Goal: Task Accomplishment & Management: Use online tool/utility

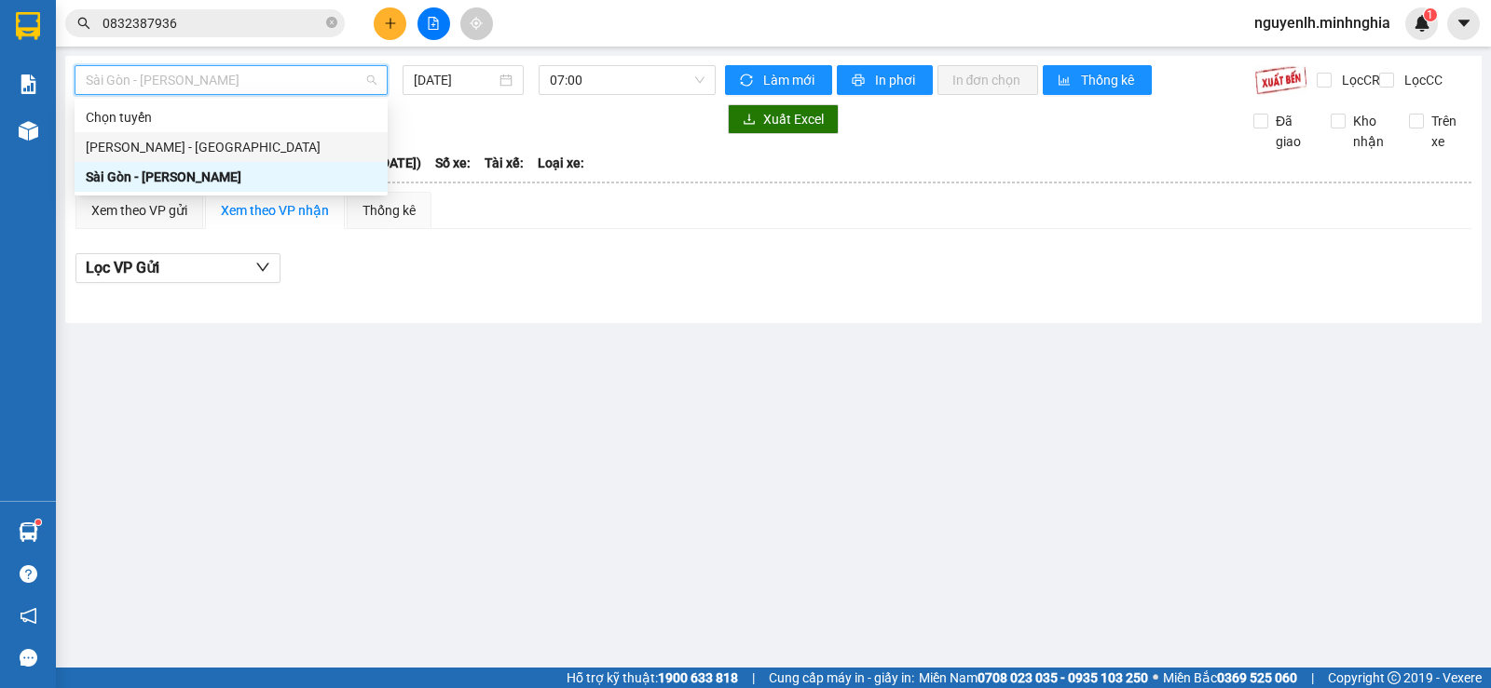
click at [191, 138] on div "[PERSON_NAME] - [GEOGRAPHIC_DATA]" at bounding box center [231, 147] width 291 height 20
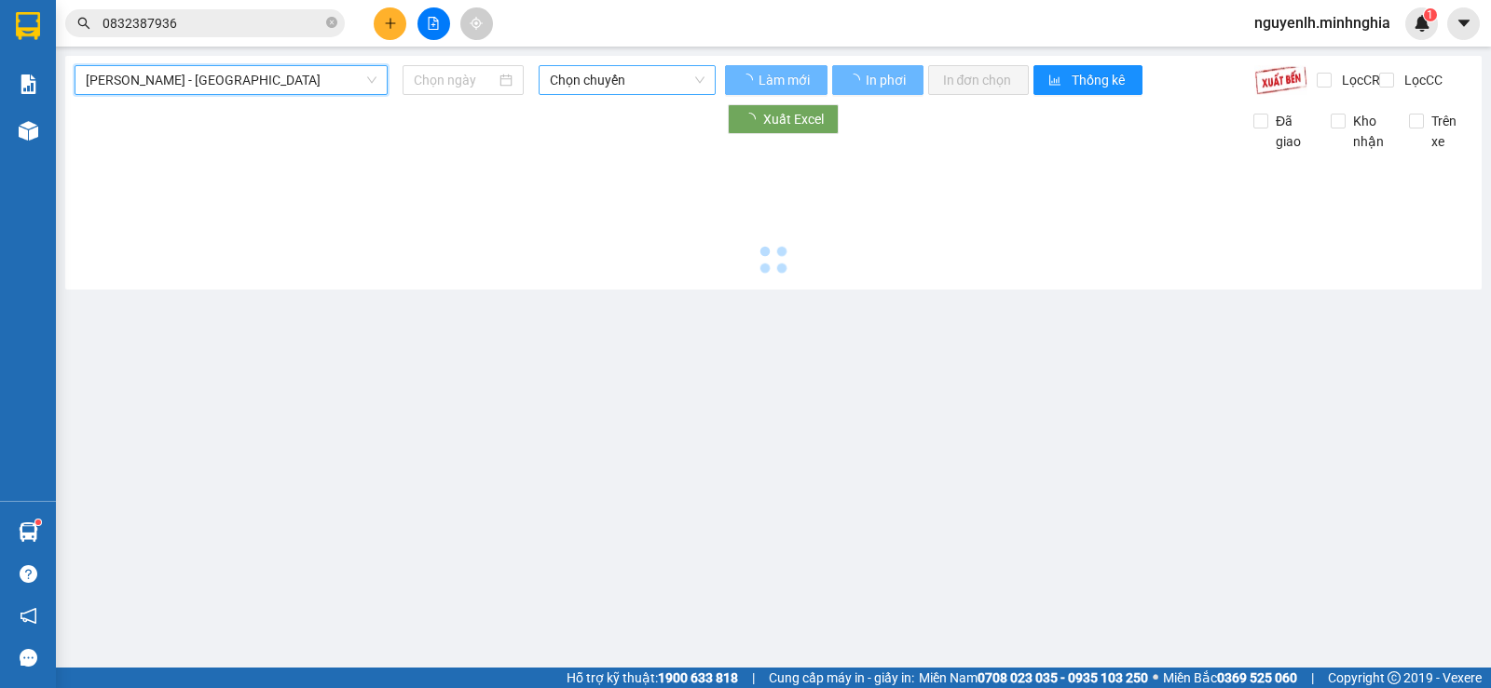
type input "[DATE]"
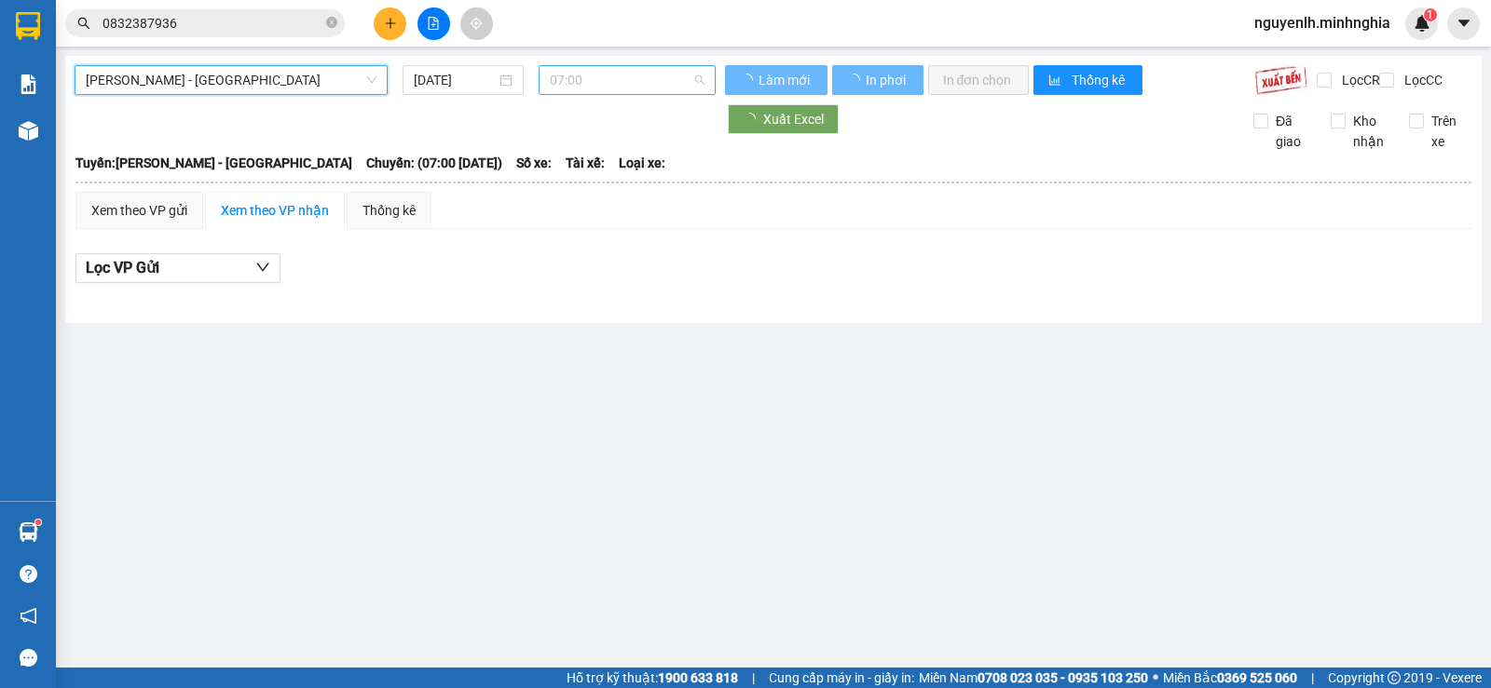
click at [618, 69] on span "07:00" at bounding box center [627, 80] width 154 height 28
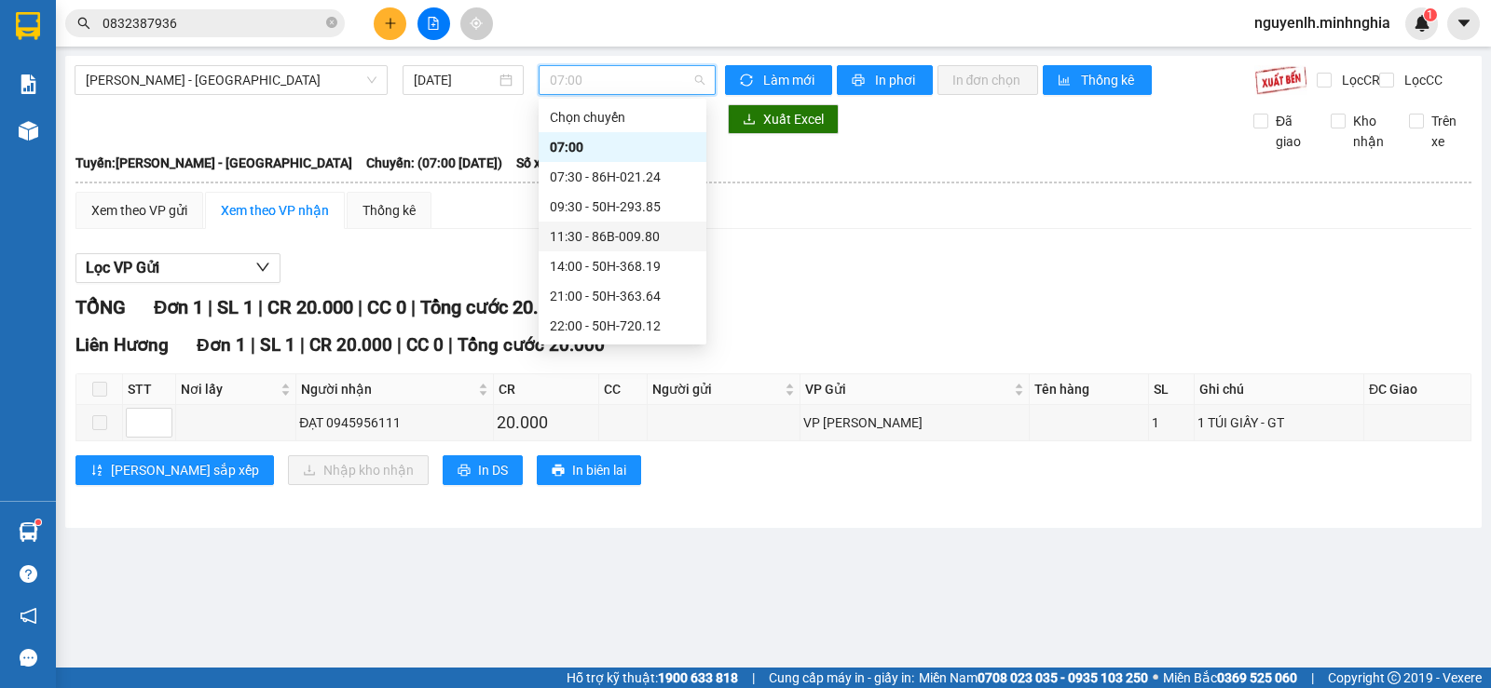
click at [615, 235] on div "11:30 - 86B-009.80" at bounding box center [622, 236] width 145 height 20
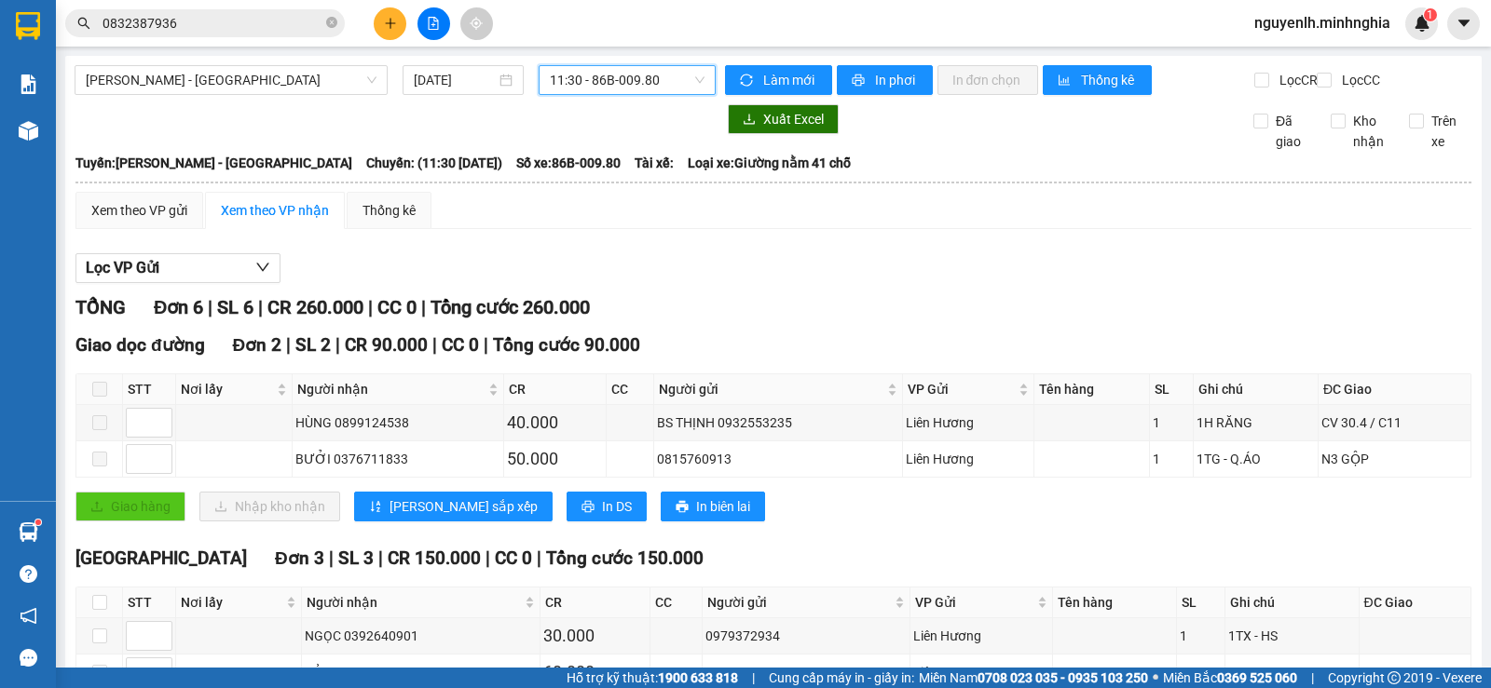
click at [153, 191] on th at bounding box center [773, 182] width 1397 height 17
click at [153, 229] on div "Xem theo VP gửi" at bounding box center [139, 210] width 128 height 37
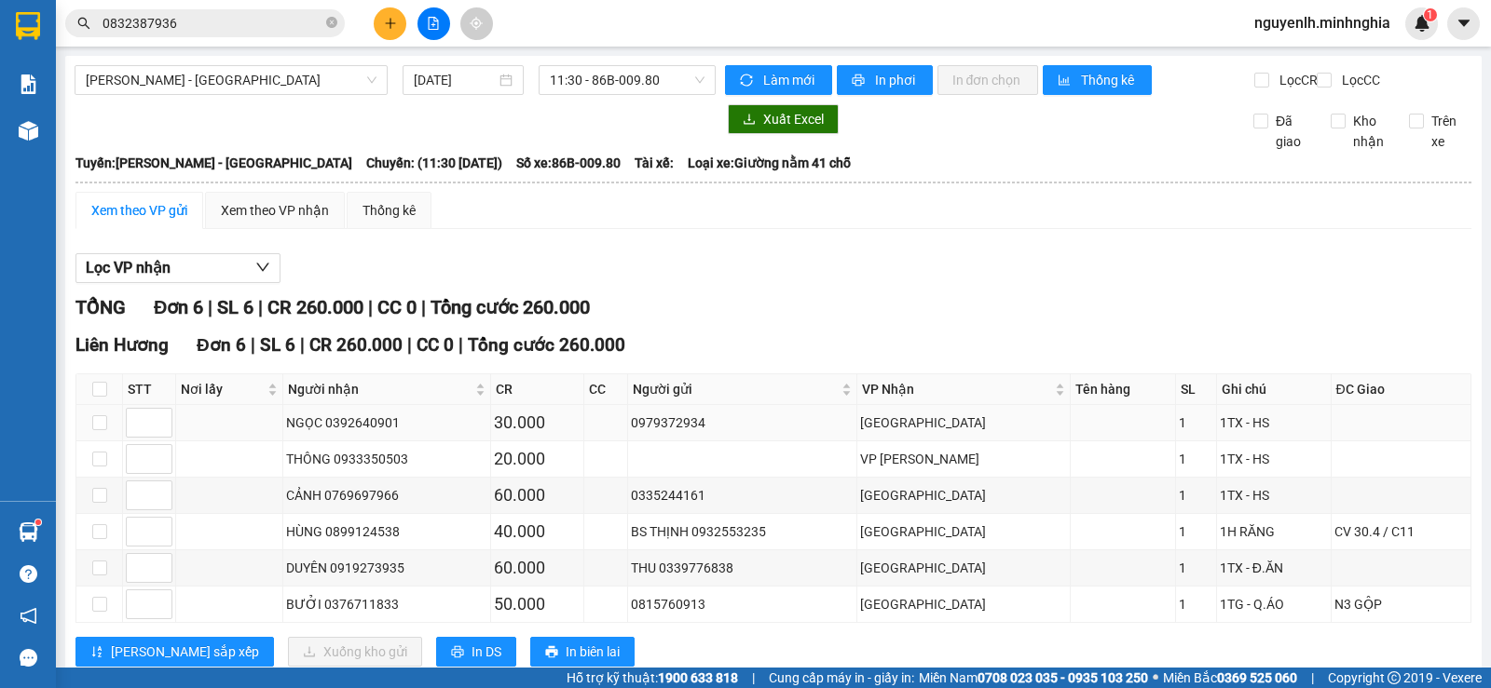
scroll to position [67, 0]
